Goal: Find specific page/section: Find specific page/section

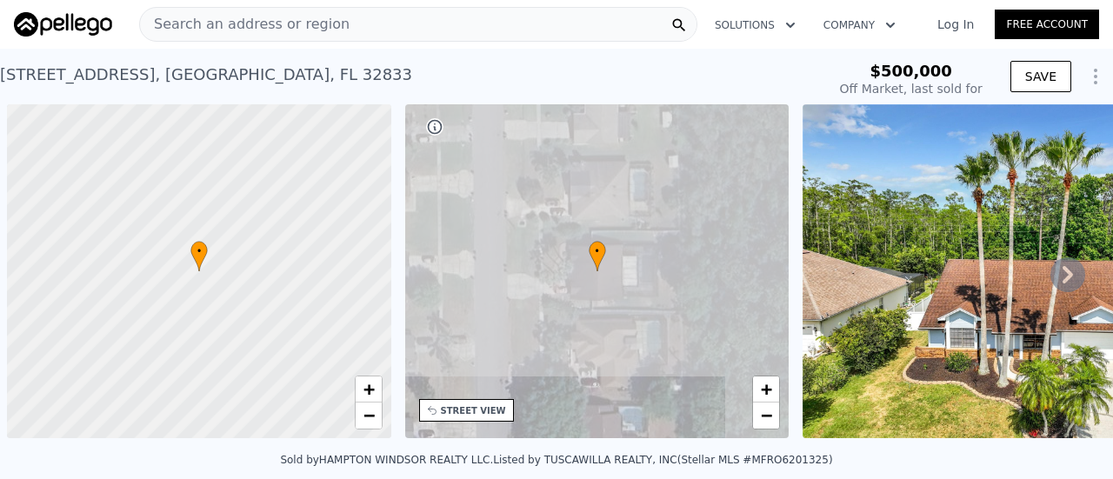
scroll to position [0, 7]
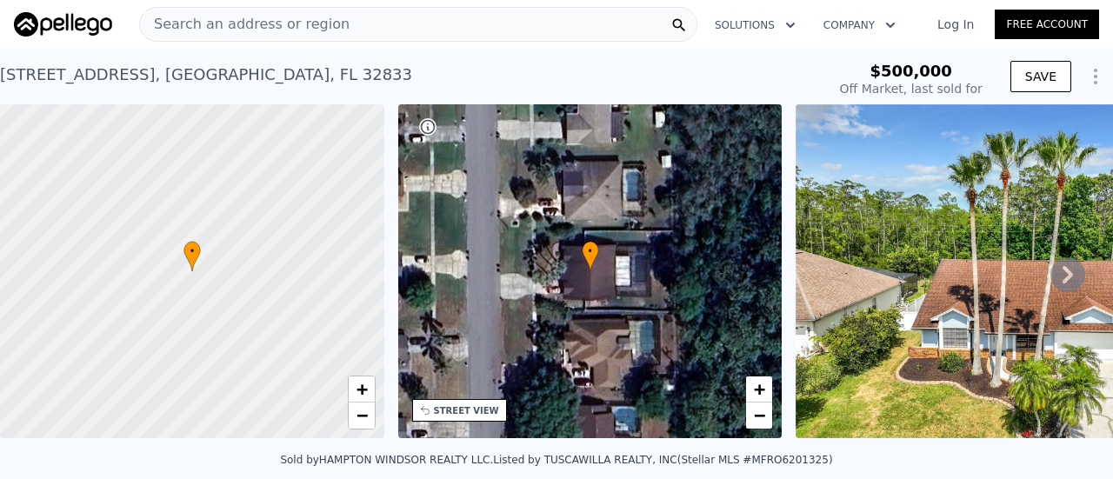
type input "-$ 527,125"
click at [1062, 274] on icon at bounding box center [1067, 274] width 10 height 17
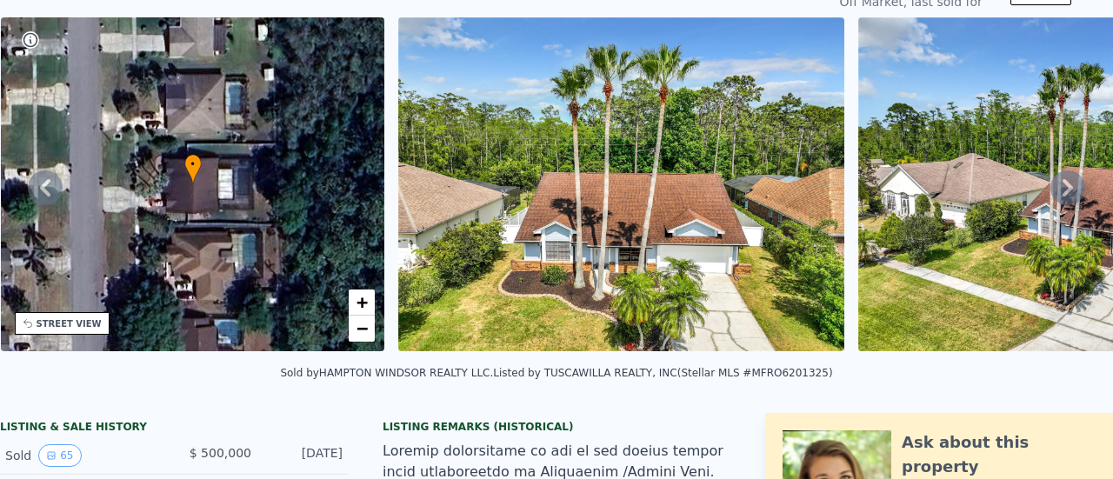
scroll to position [6, 0]
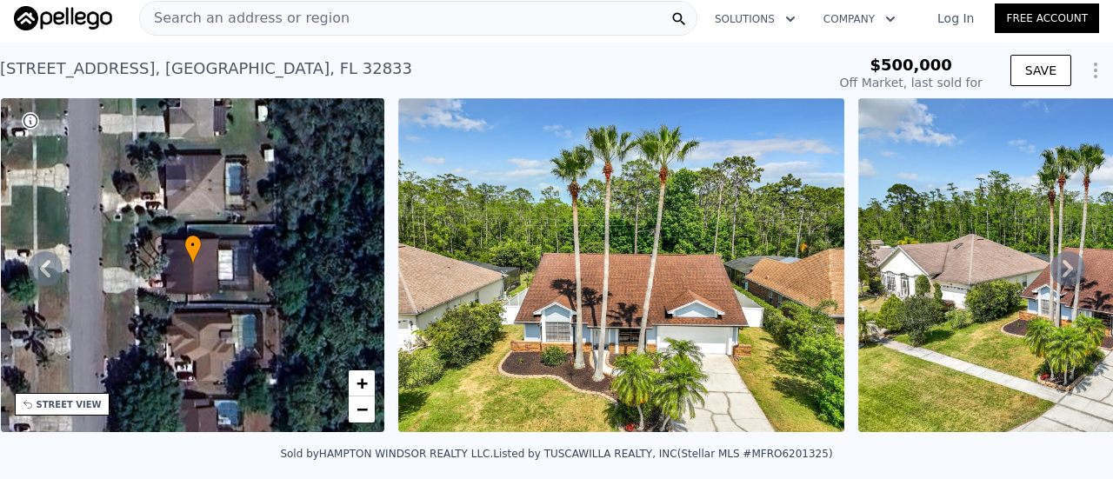
click at [317, 14] on span "Search an address or region" at bounding box center [245, 18] width 210 height 21
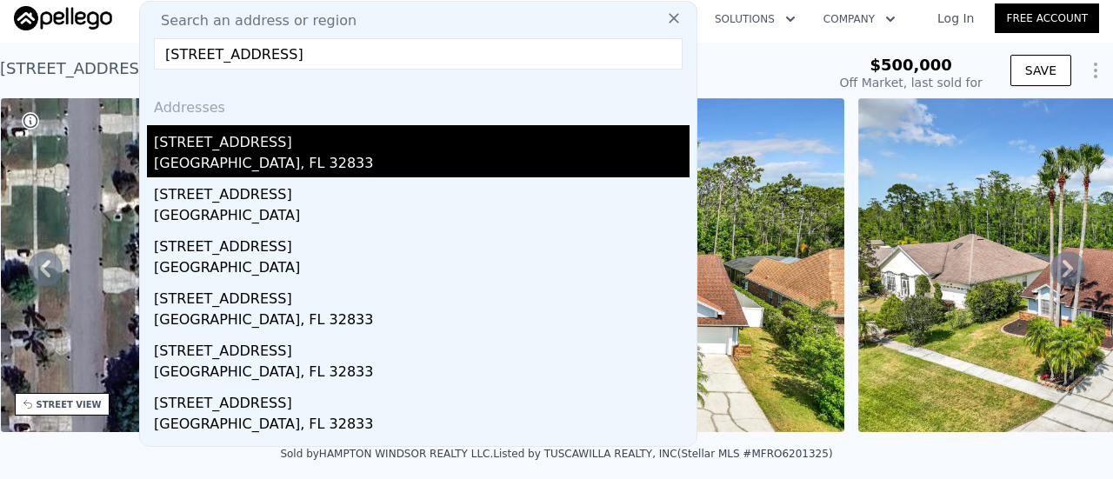
type input "[STREET_ADDRESS]"
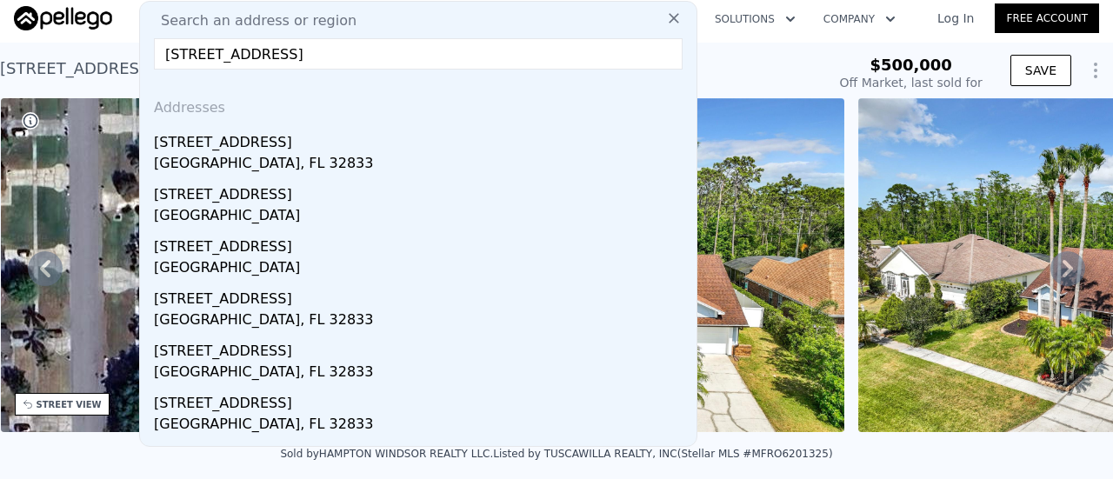
click at [236, 150] on div "[STREET_ADDRESS]" at bounding box center [422, 139] width 536 height 28
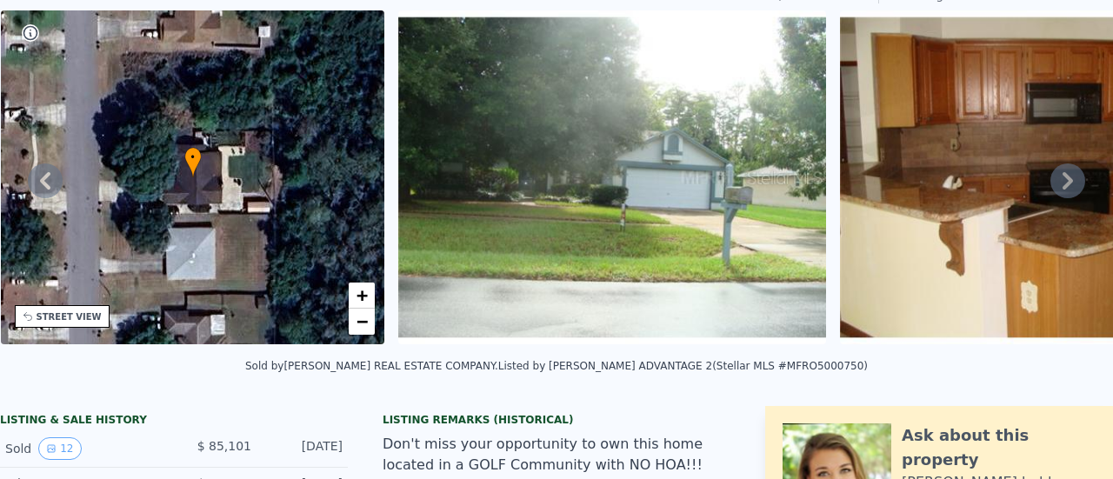
scroll to position [6, 0]
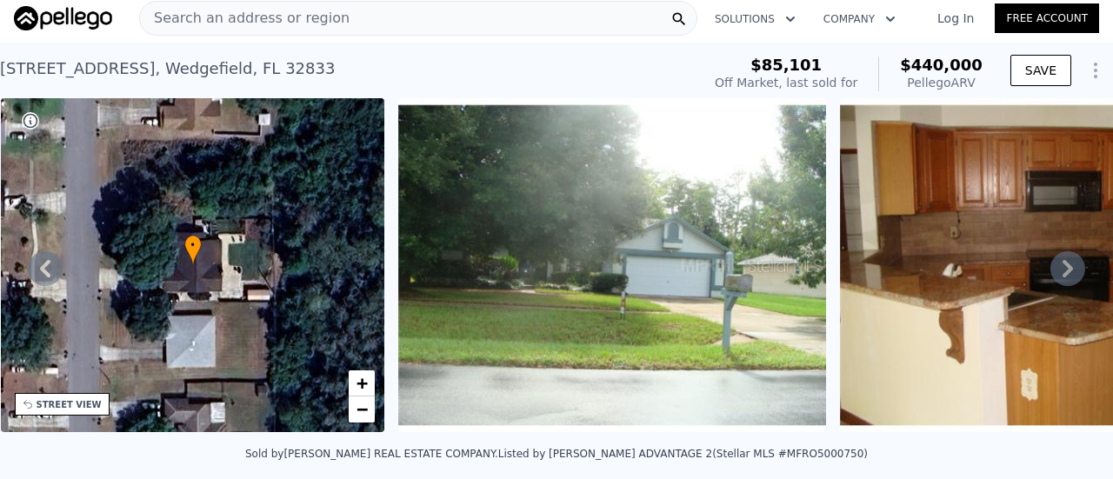
drag, startPoint x: 252, startPoint y: 17, endPoint x: 210, endPoint y: 21, distance: 42.0
click at [210, 21] on span "Search an address or region" at bounding box center [245, 18] width 210 height 21
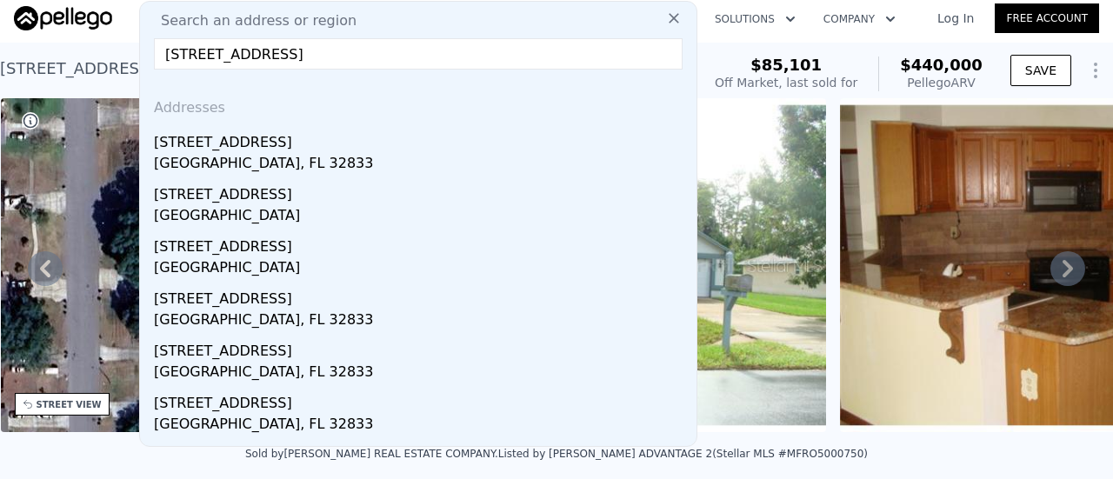
type input "[STREET_ADDRESS]"
click at [666, 23] on icon at bounding box center [673, 18] width 17 height 17
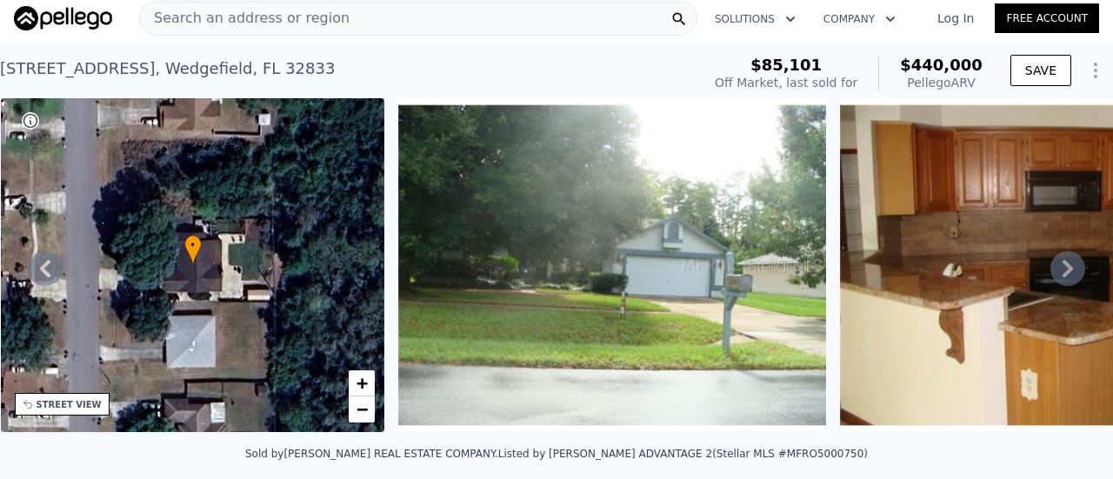
click at [1050, 274] on icon at bounding box center [1067, 268] width 35 height 35
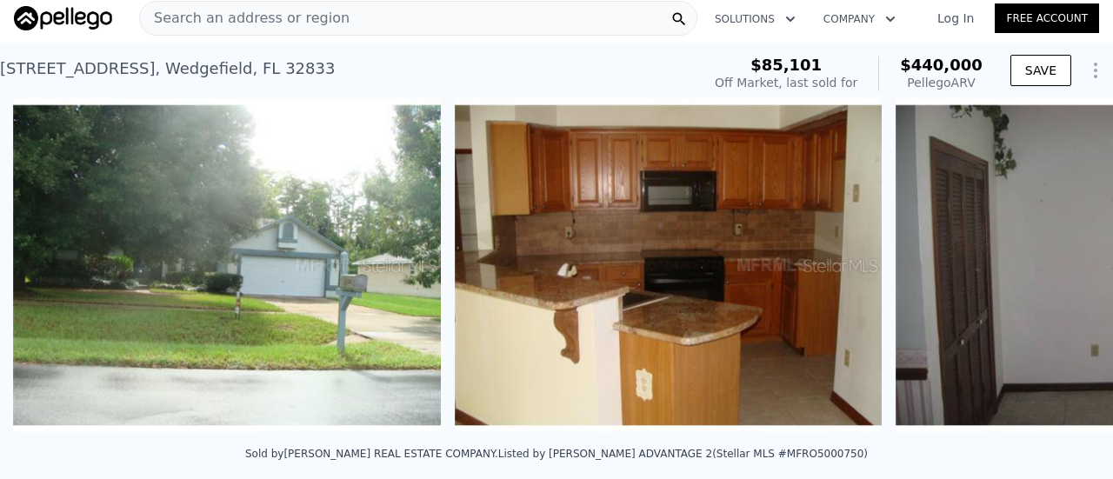
scroll to position [0, 796]
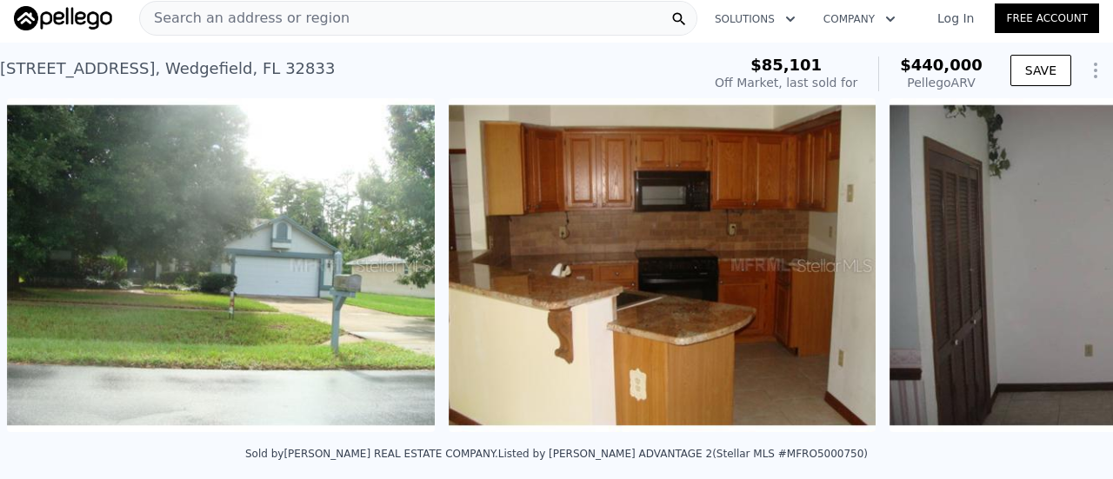
click at [1047, 274] on img at bounding box center [1103, 265] width 428 height 334
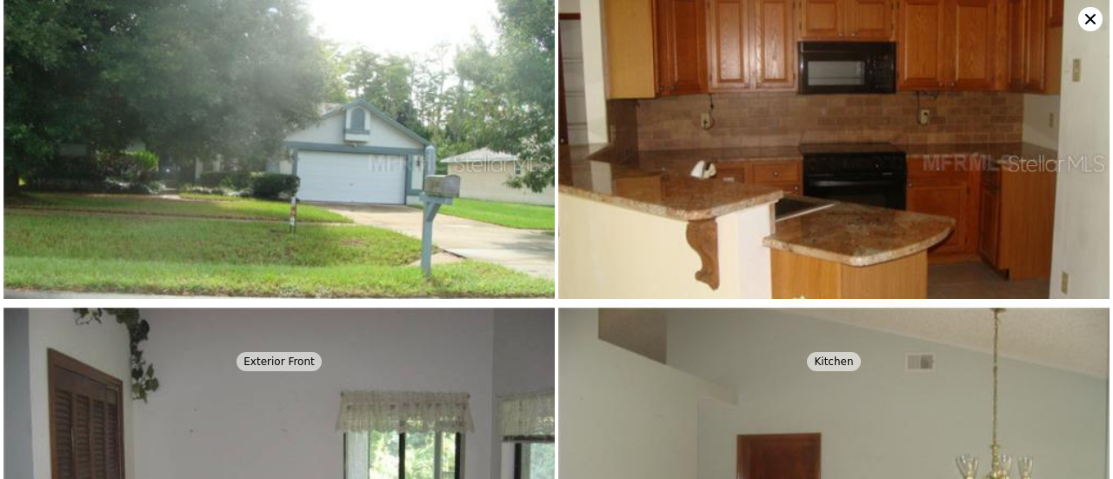
scroll to position [0, 0]
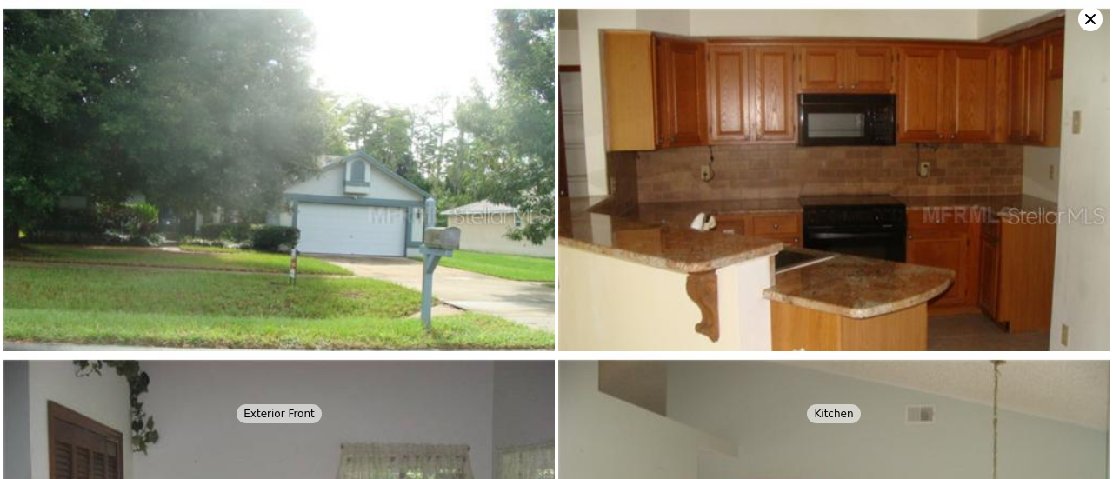
click at [1088, 19] on icon at bounding box center [1090, 19] width 24 height 24
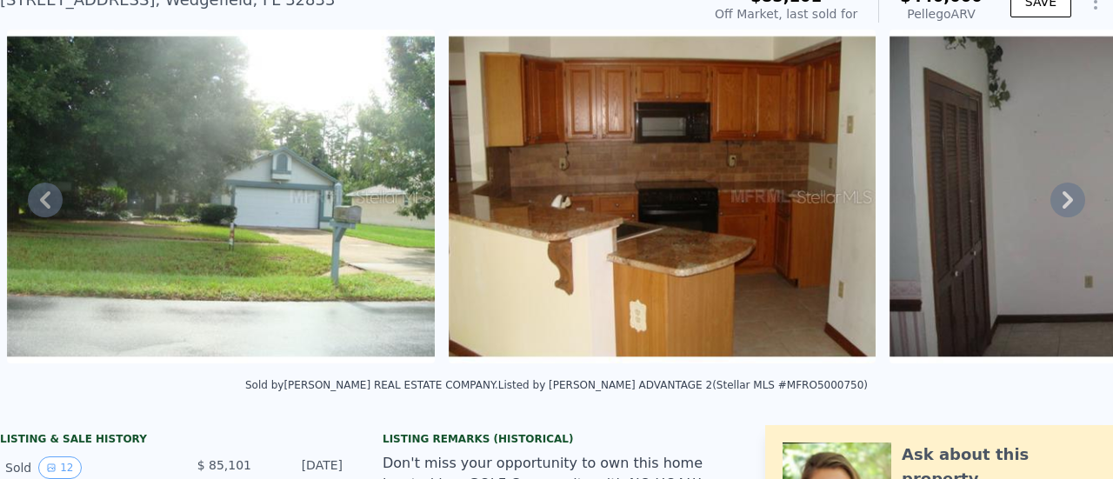
scroll to position [6, 0]
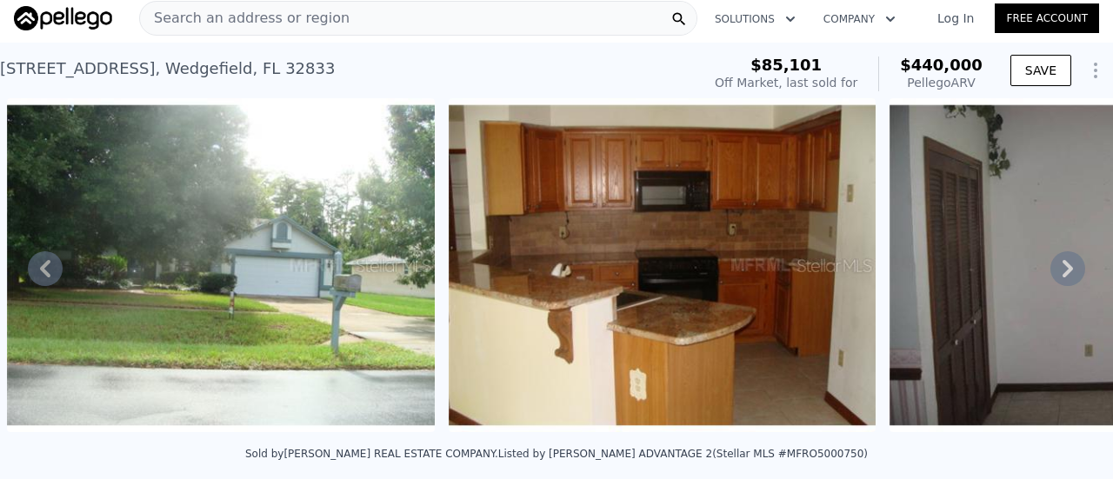
click at [345, 16] on div "Search an address or region" at bounding box center [418, 18] width 558 height 35
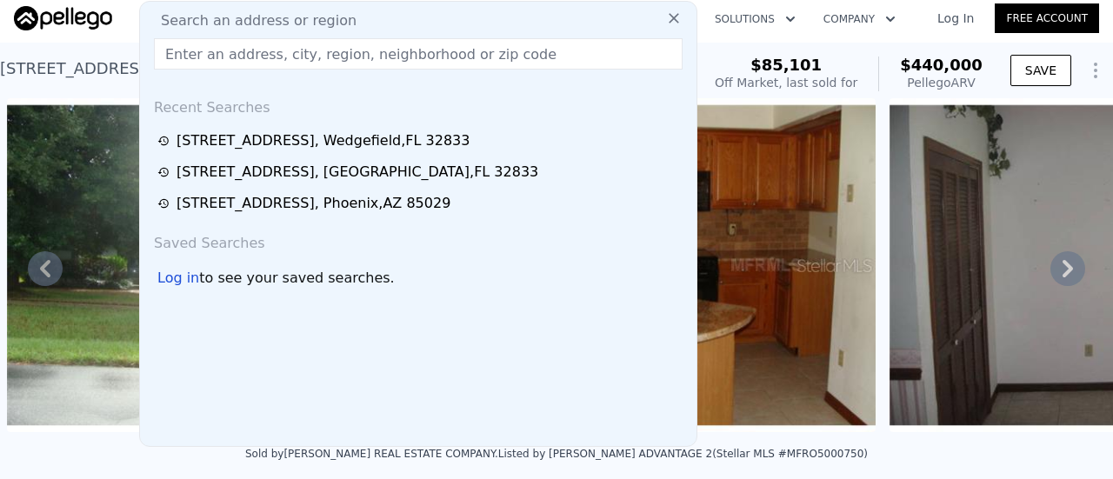
drag, startPoint x: 322, startPoint y: 43, endPoint x: 257, endPoint y: 53, distance: 65.2
paste input "[STREET_ADDRESS]"
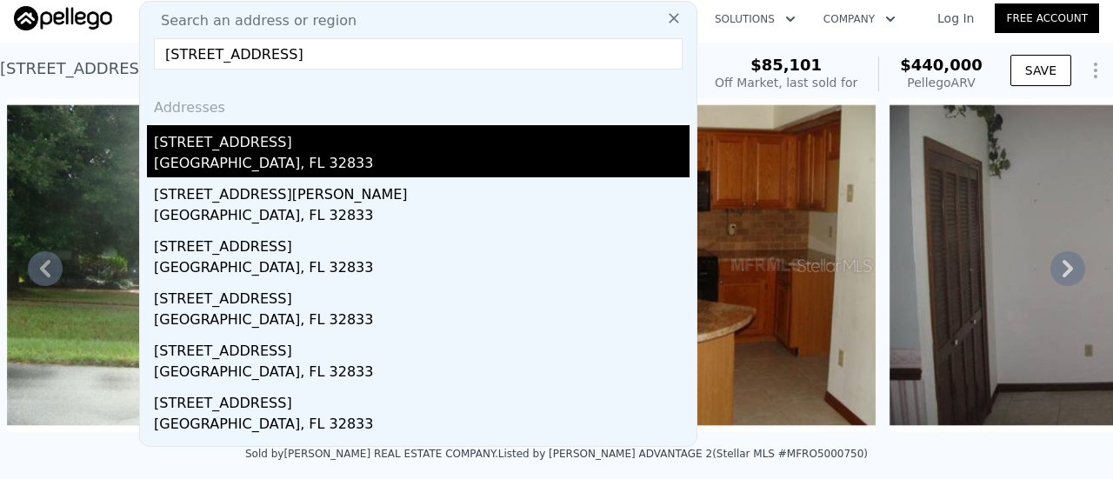
type input "[STREET_ADDRESS]"
click at [219, 170] on div "[GEOGRAPHIC_DATA], FL 32833" at bounding box center [422, 165] width 536 height 24
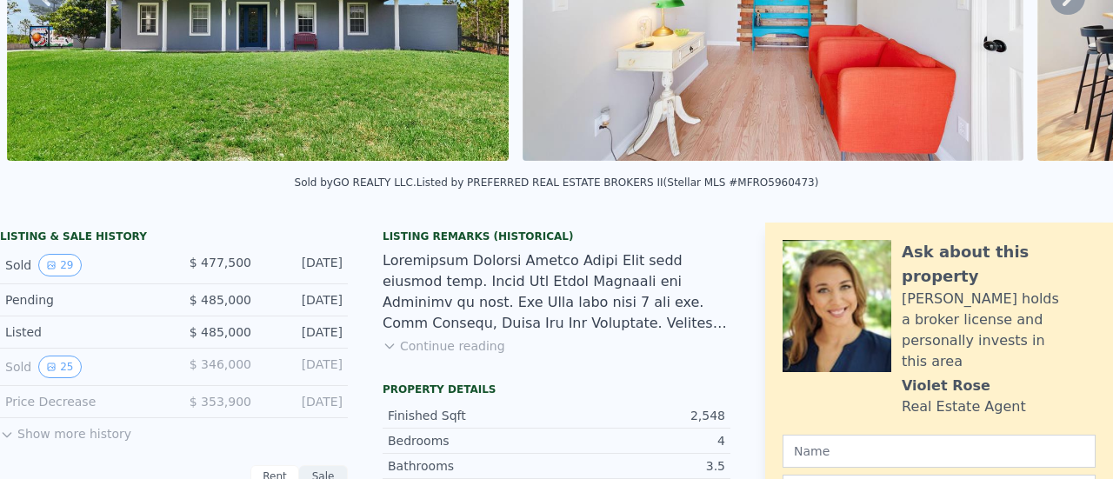
scroll to position [6, 0]
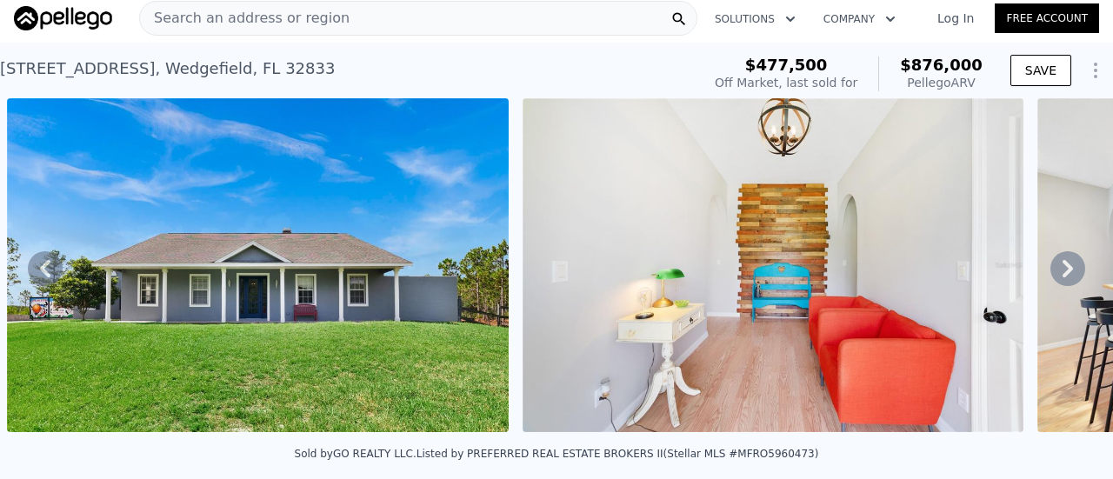
click at [1059, 273] on icon at bounding box center [1067, 268] width 35 height 35
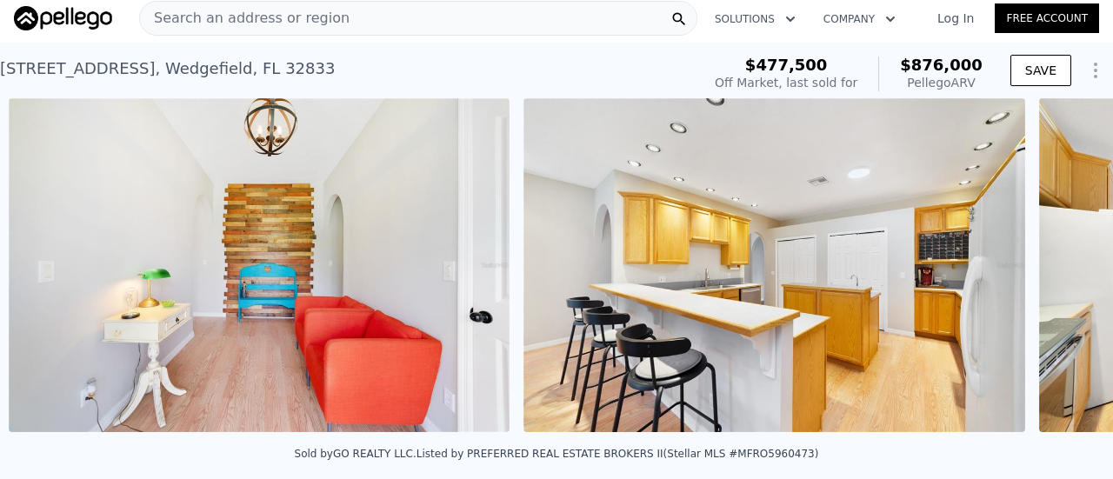
scroll to position [0, 1311]
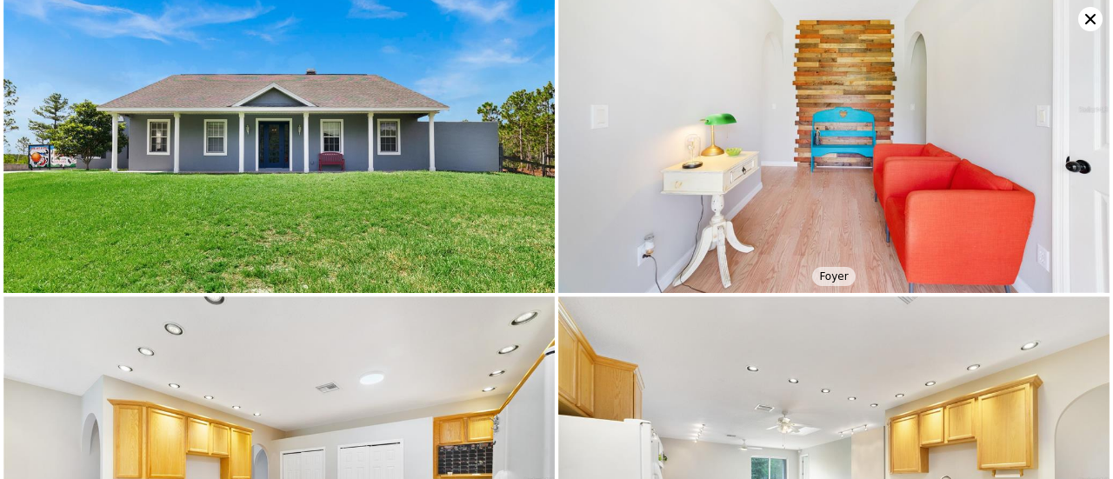
scroll to position [0, 0]
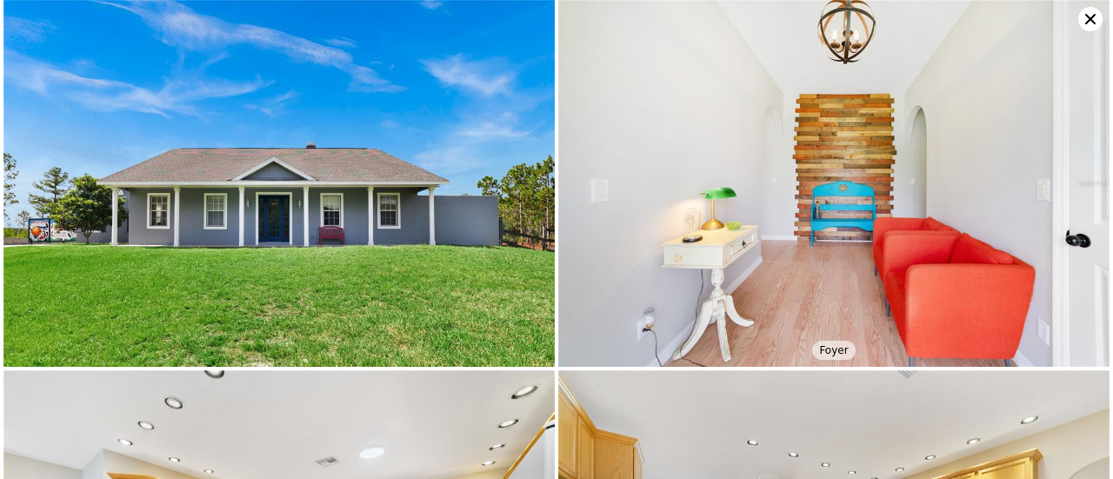
click at [1085, 14] on icon at bounding box center [1090, 19] width 10 height 10
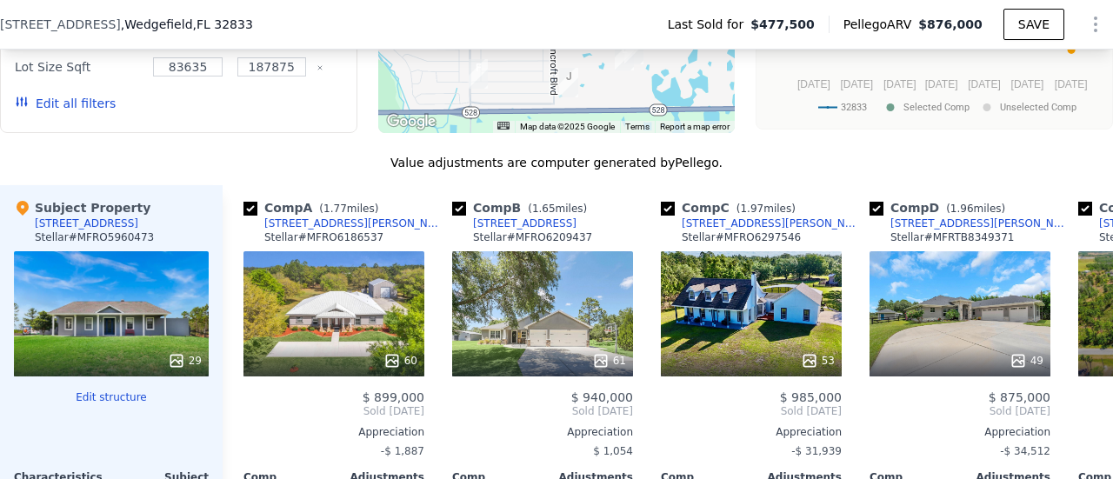
scroll to position [1913, 0]
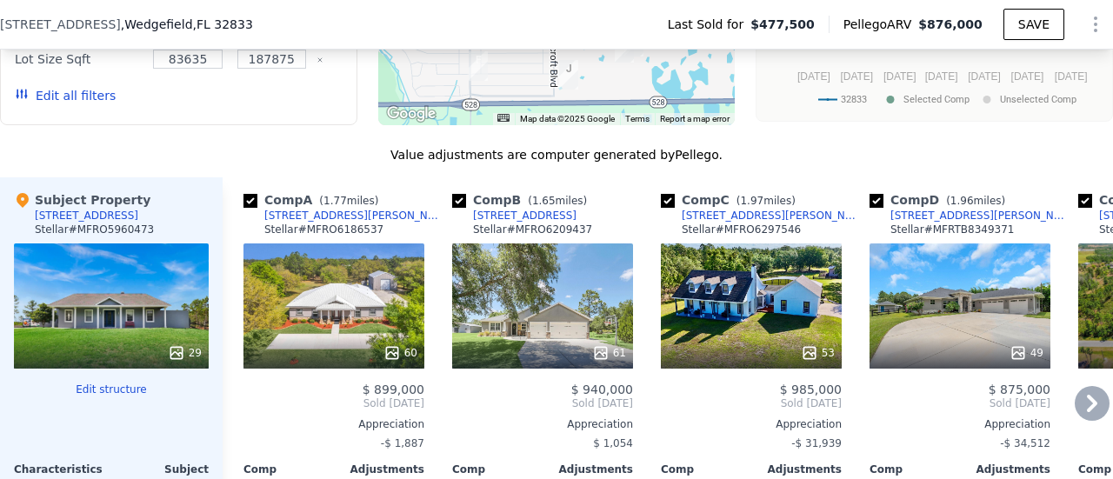
click at [1088, 402] on icon at bounding box center [1092, 403] width 35 height 35
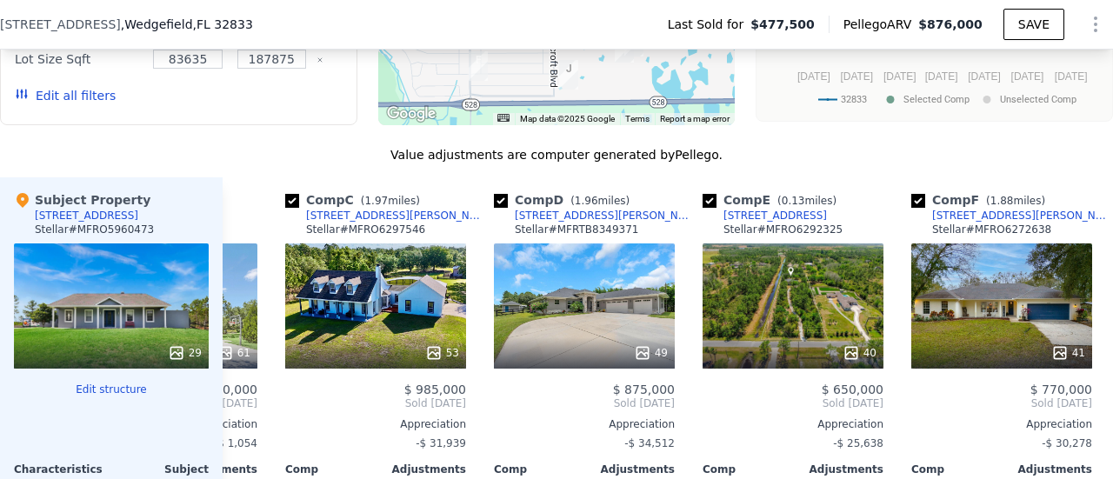
scroll to position [0, 417]
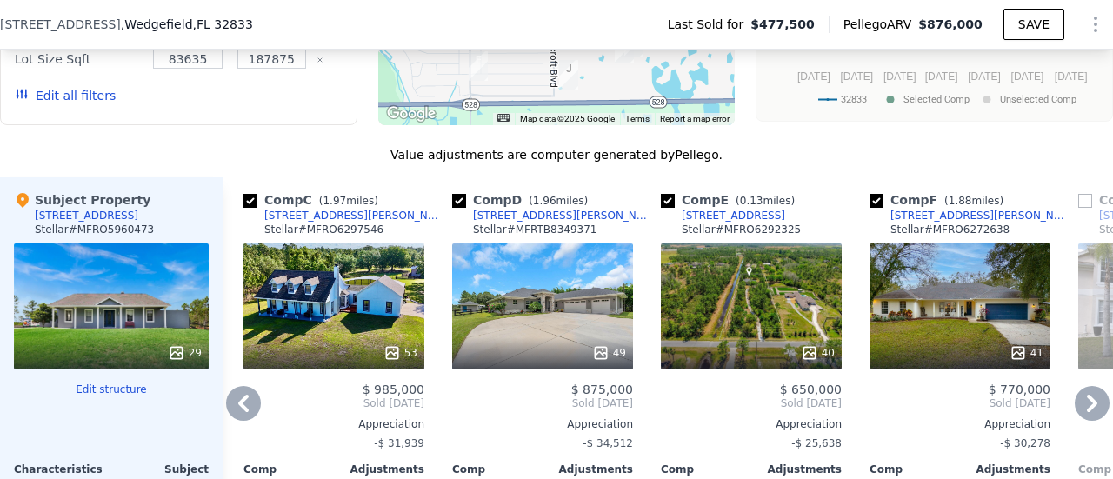
click at [1088, 402] on icon at bounding box center [1092, 403] width 35 height 35
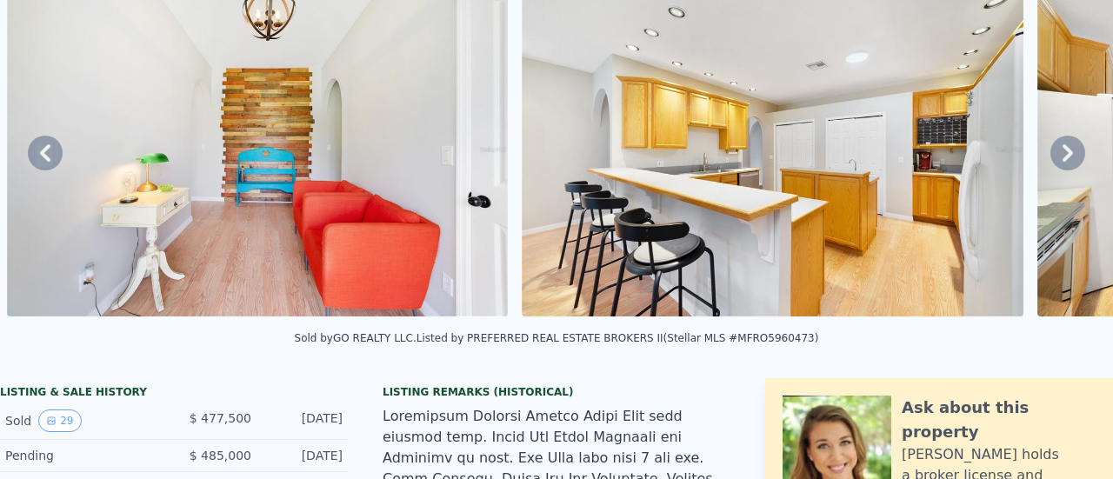
scroll to position [6, 0]
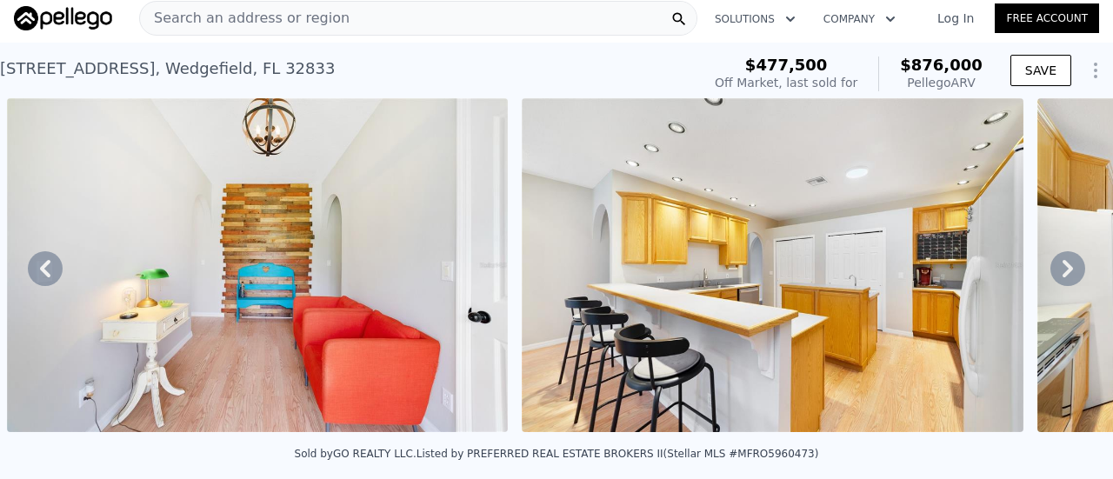
click at [232, 15] on span "Search an address or region" at bounding box center [245, 18] width 210 height 21
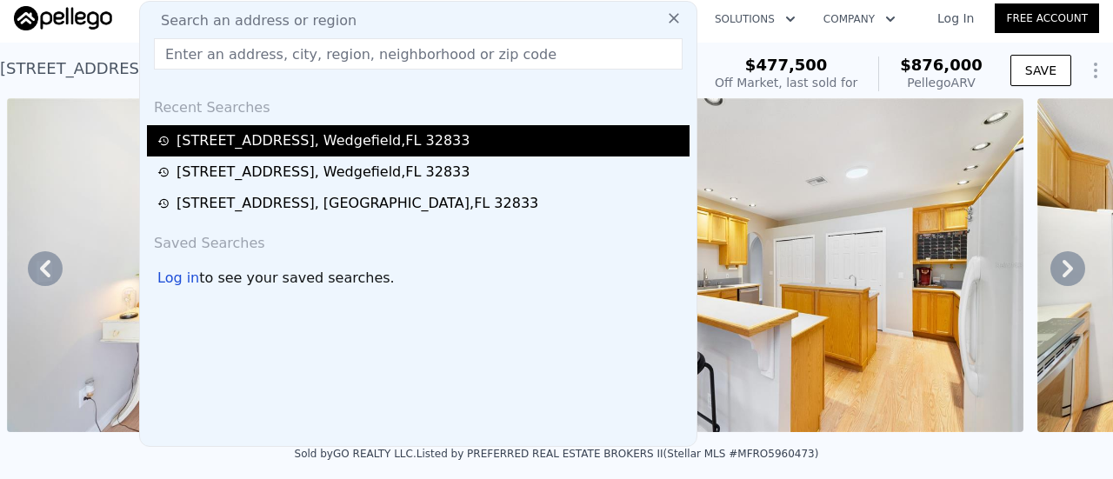
click at [249, 142] on div "[STREET_ADDRESS]" at bounding box center [323, 140] width 293 height 21
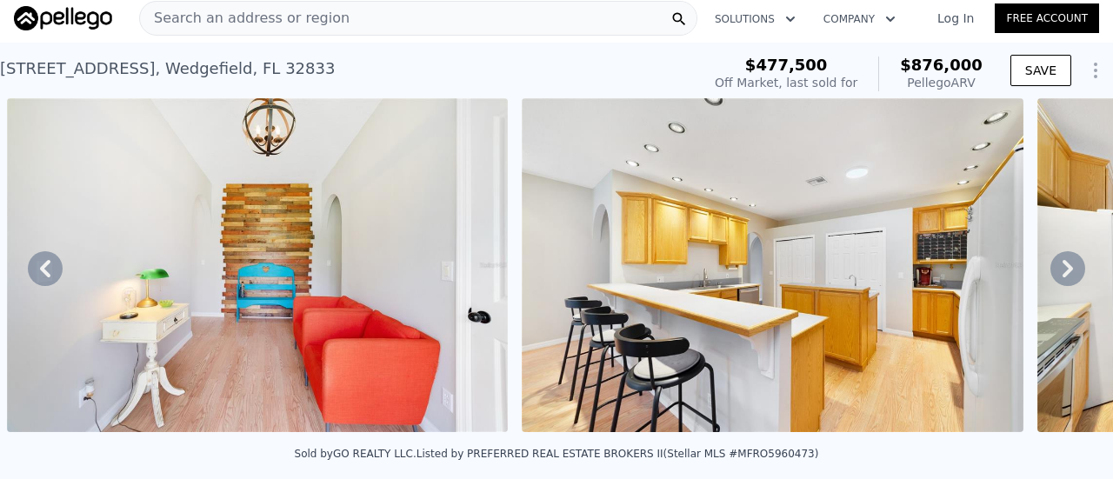
drag, startPoint x: 266, startPoint y: 17, endPoint x: 226, endPoint y: 25, distance: 40.9
click at [226, 25] on span "Search an address or region" at bounding box center [245, 18] width 210 height 21
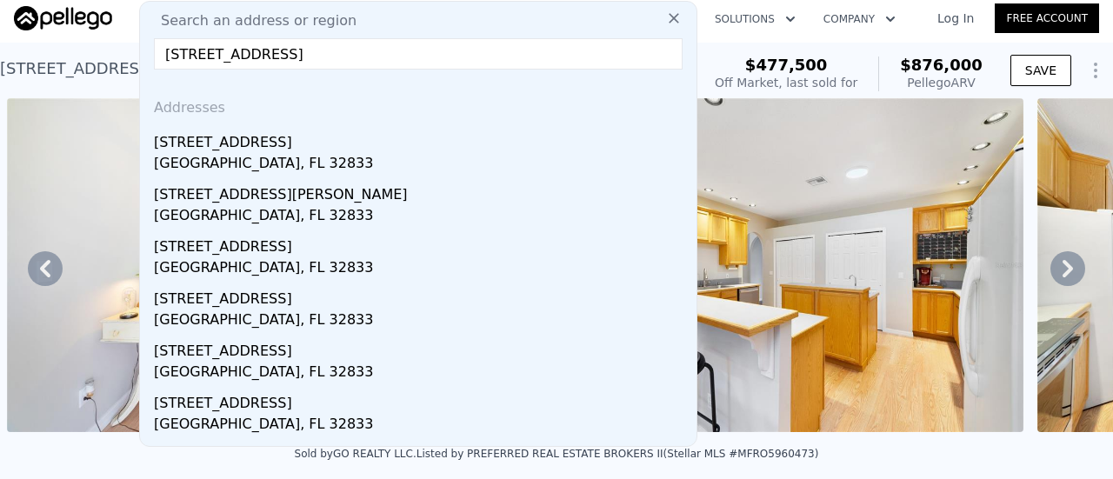
click at [445, 50] on input "[STREET_ADDRESS]" at bounding box center [418, 53] width 529 height 31
type input "[STREET_ADDRESS]"
click at [504, 60] on input "[STREET_ADDRESS]" at bounding box center [418, 53] width 529 height 31
click at [228, 165] on div "[GEOGRAPHIC_DATA], FL 32833" at bounding box center [422, 165] width 536 height 24
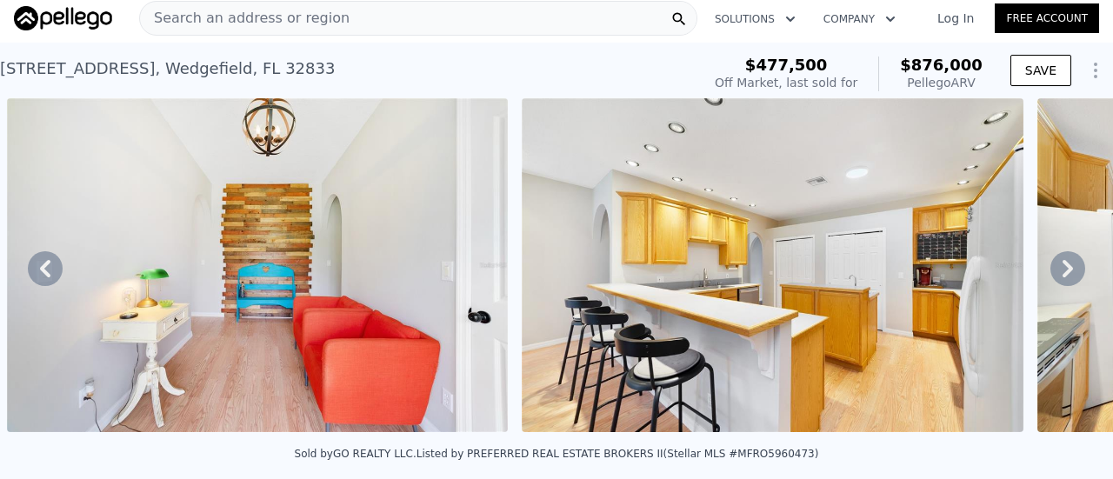
click at [189, 149] on img at bounding box center [258, 265] width 502 height 334
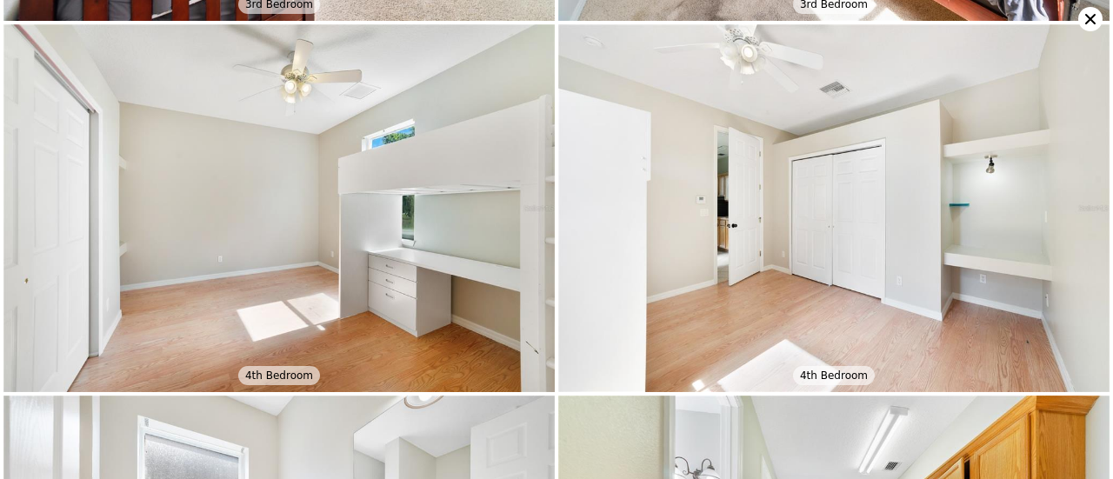
scroll to position [3295, 0]
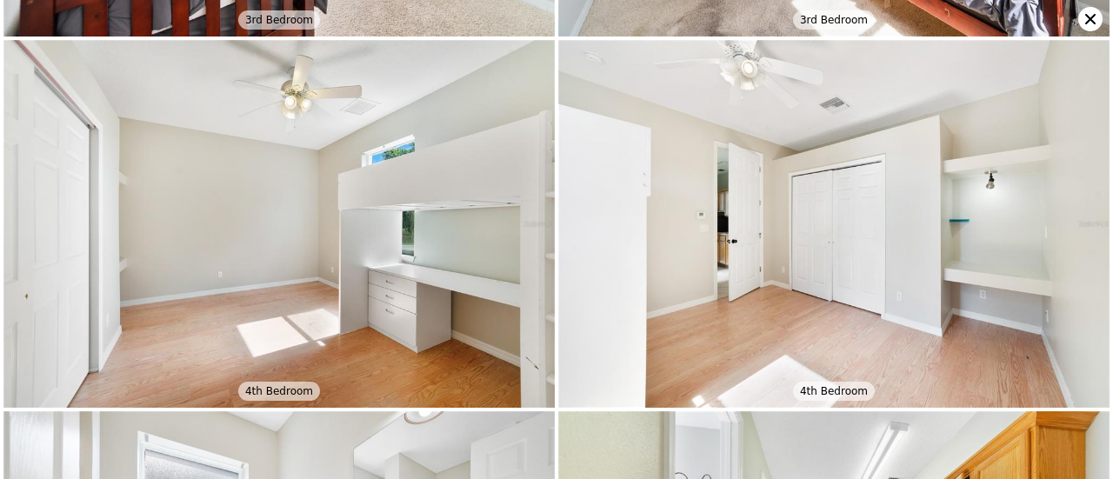
click at [1087, 13] on icon at bounding box center [1090, 19] width 24 height 24
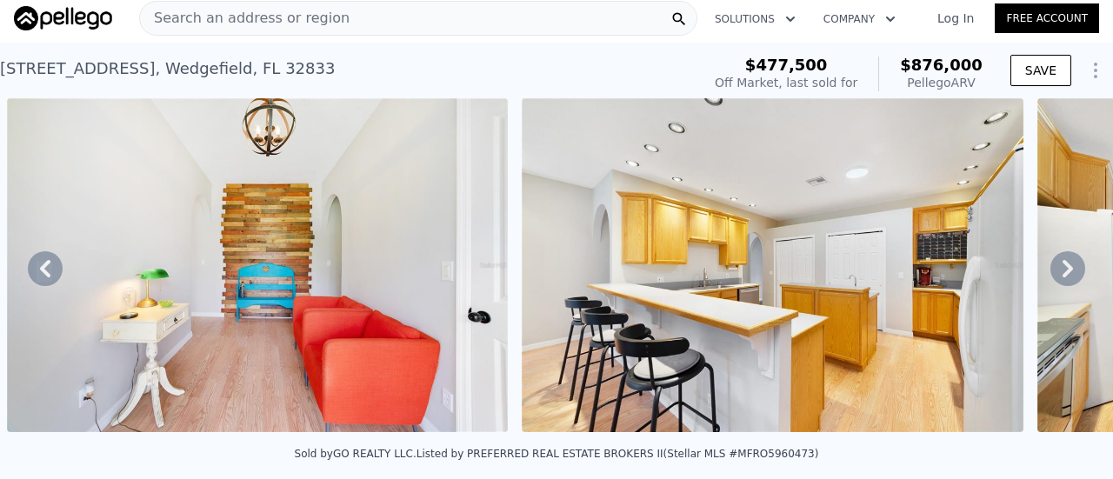
click at [279, 17] on span "Search an address or region" at bounding box center [245, 18] width 210 height 21
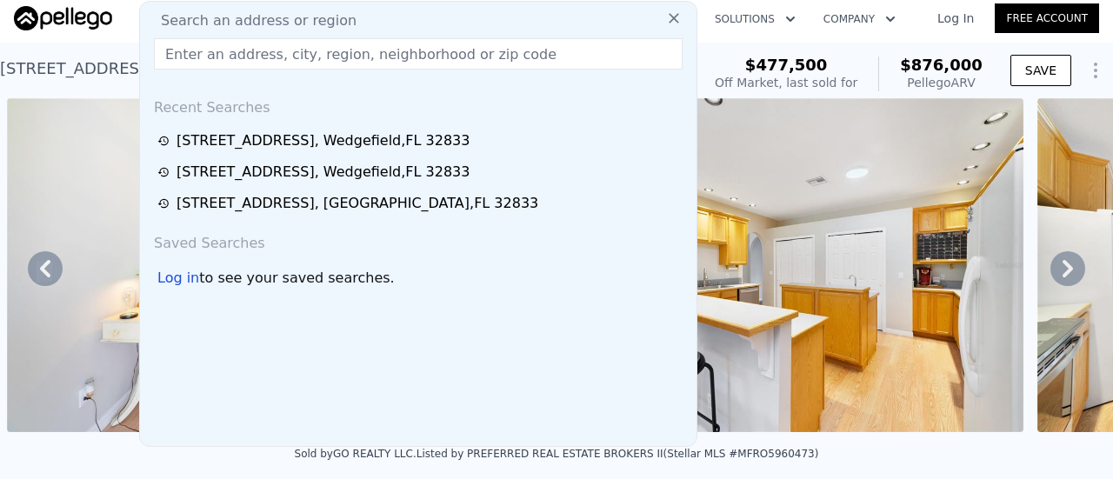
type input "[STREET_ADDRESS]"
